Goal: Task Accomplishment & Management: Manage account settings

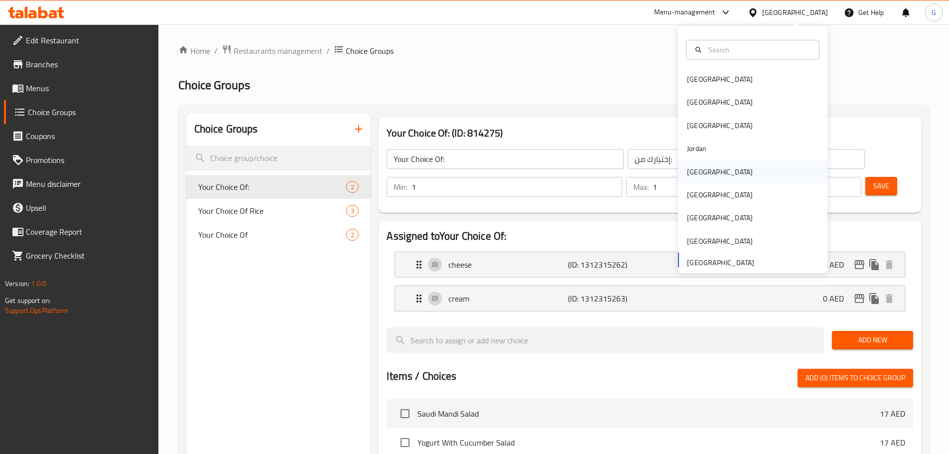
click at [706, 178] on div "[GEOGRAPHIC_DATA]" at bounding box center [720, 171] width 82 height 23
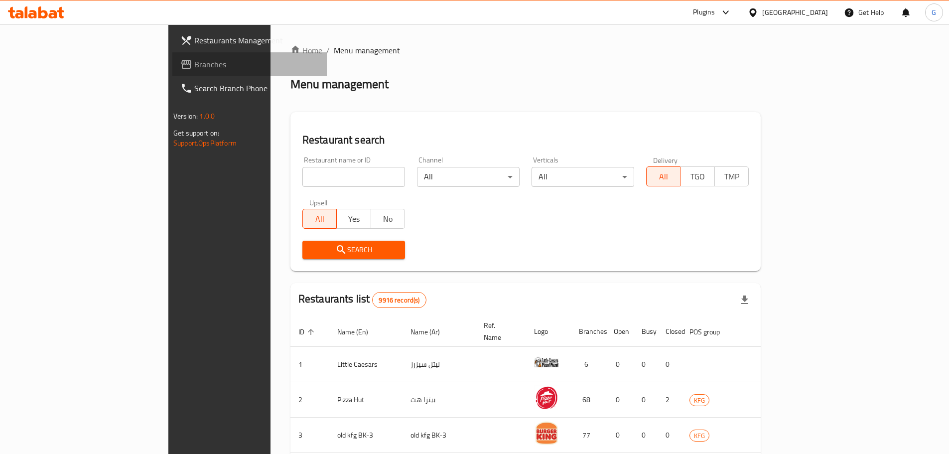
click at [194, 68] on span "Branches" at bounding box center [256, 64] width 125 height 12
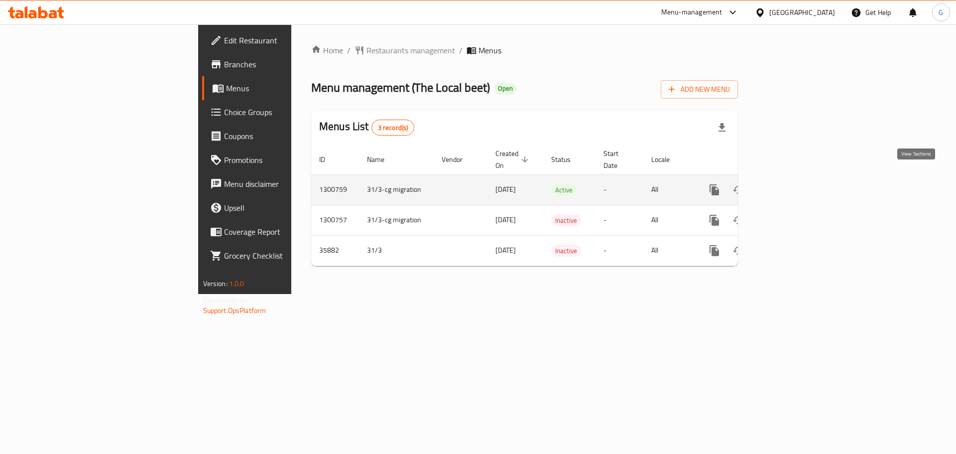
click at [791, 185] on icon "enhanced table" at bounding box center [786, 189] width 9 height 9
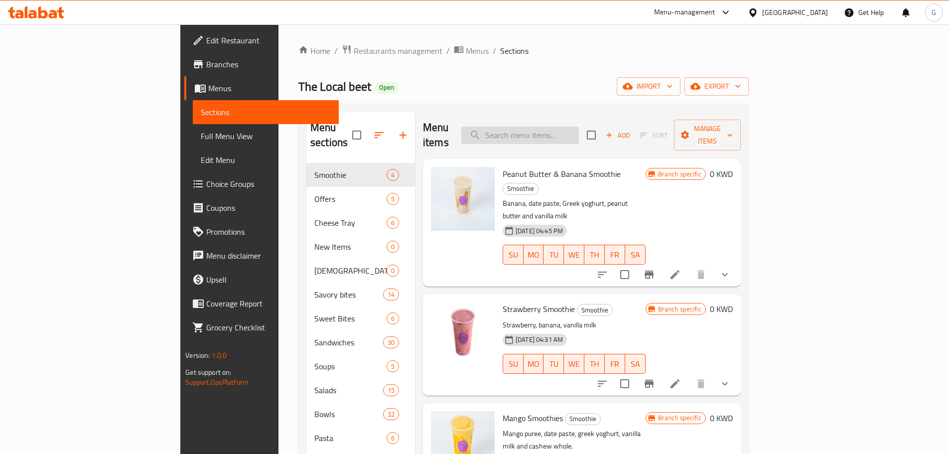
paste input "Mango Smoothies"
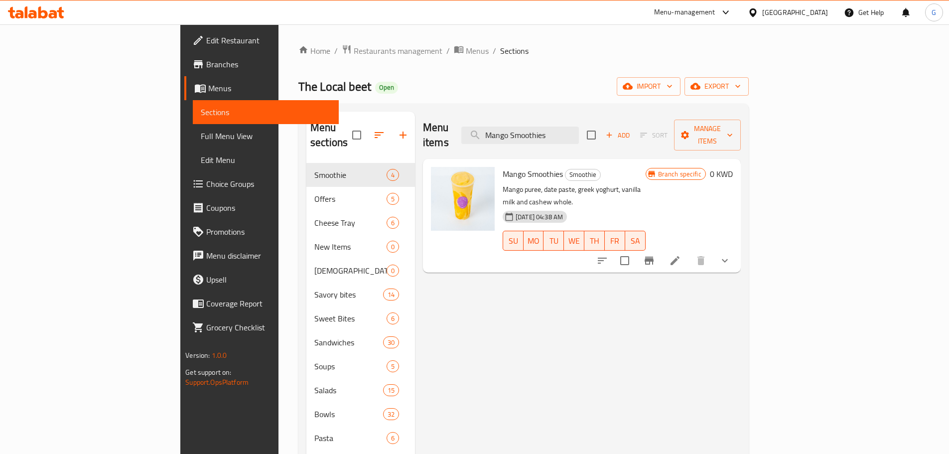
type input "Mango Smoothies"
click at [689, 252] on li at bounding box center [675, 261] width 28 height 18
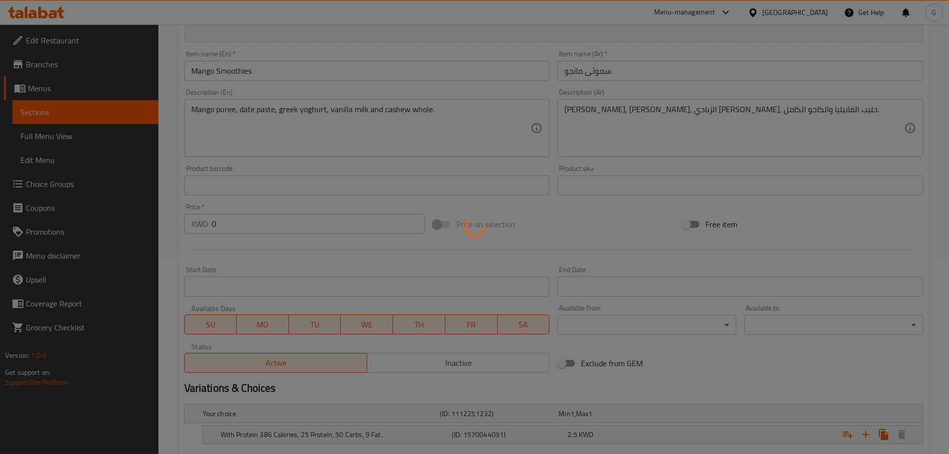
scroll to position [287, 0]
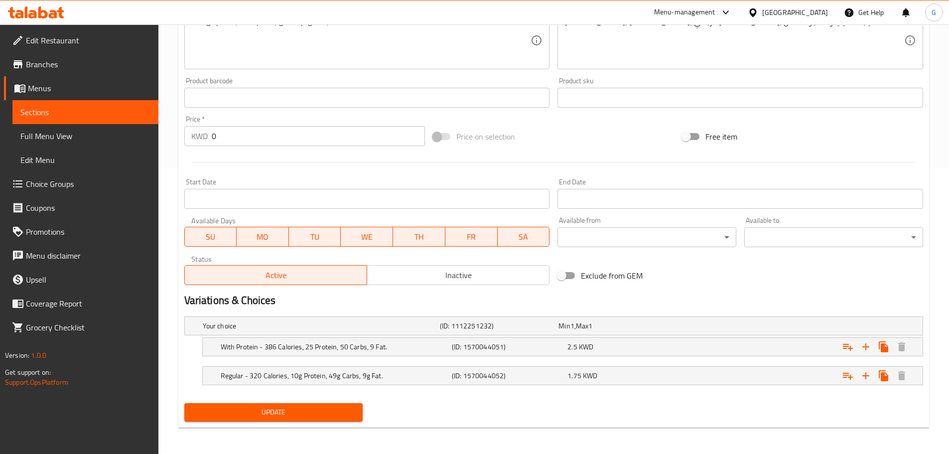
scroll to position [287, 0]
click at [333, 345] on h5 "With Protein - 386 Calories, 25 Protein, 50 Carbs, 9 Fat." at bounding box center [334, 345] width 227 height 10
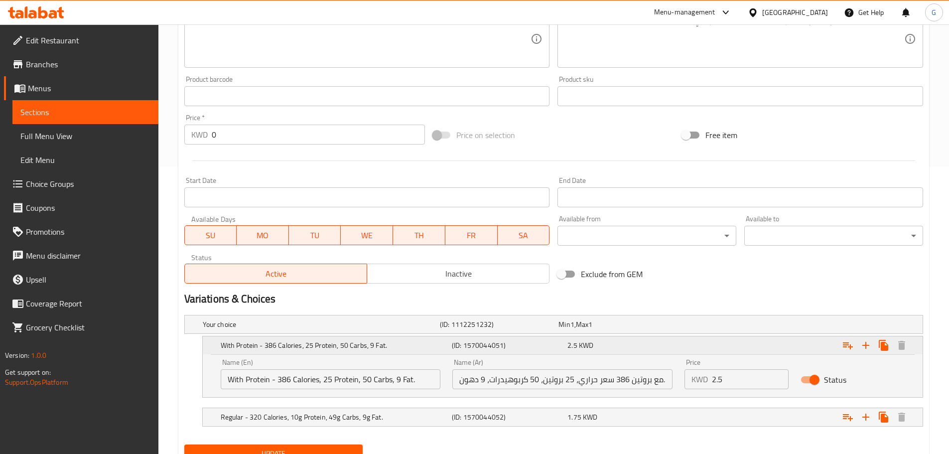
scroll to position [330, 0]
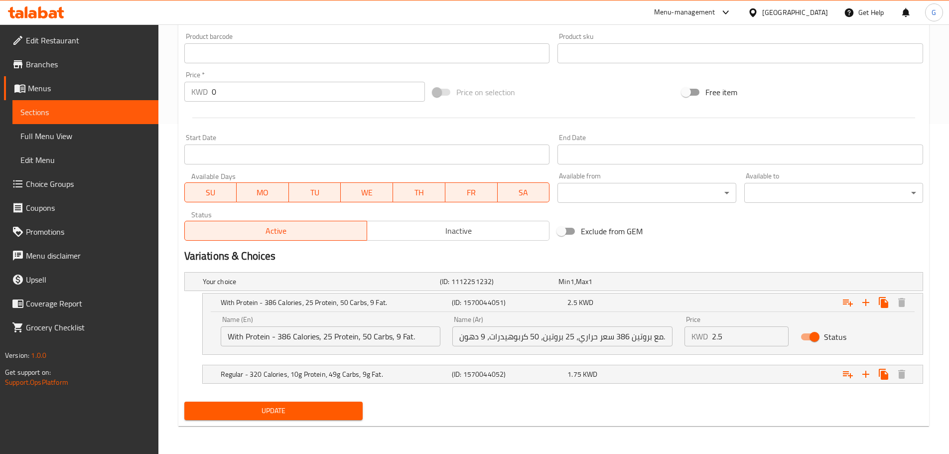
click at [398, 335] on input "With Protein - 386 Calories, 25 Protein, 50 Carbs, 9 Fat." at bounding box center [331, 336] width 220 height 20
click at [610, 376] on div "1.75 KWD" at bounding box center [623, 374] width 112 height 10
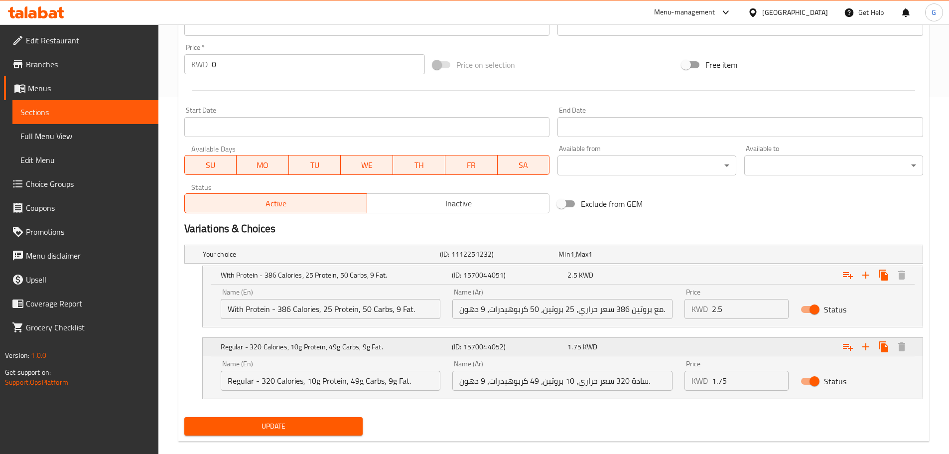
scroll to position [373, 0]
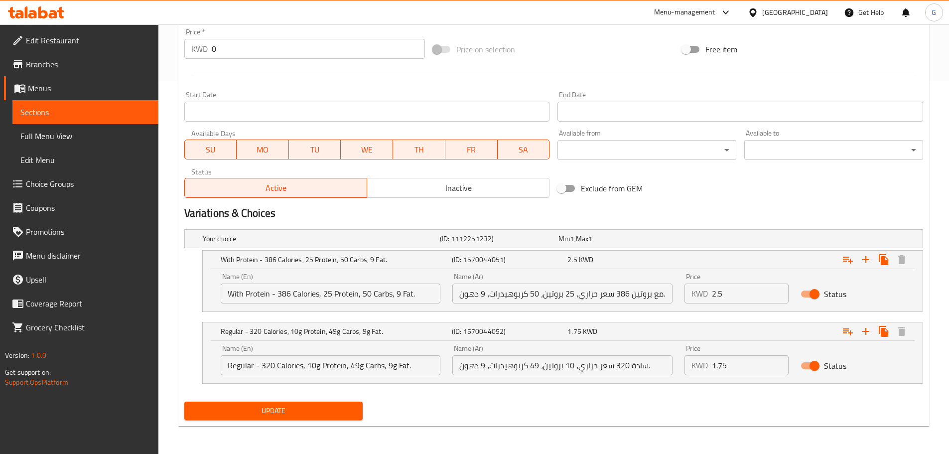
click at [322, 413] on span "Update" at bounding box center [273, 410] width 163 height 12
click at [803, 211] on h2 "Variations & Choices" at bounding box center [553, 213] width 739 height 15
